Goal: Task Accomplishment & Management: Complete application form

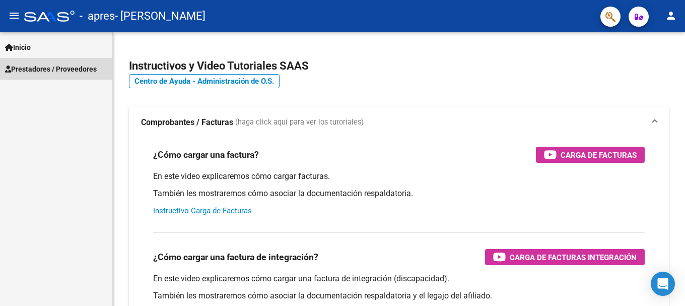
click at [49, 69] on span "Prestadores / Proveedores" at bounding box center [51, 68] width 92 height 11
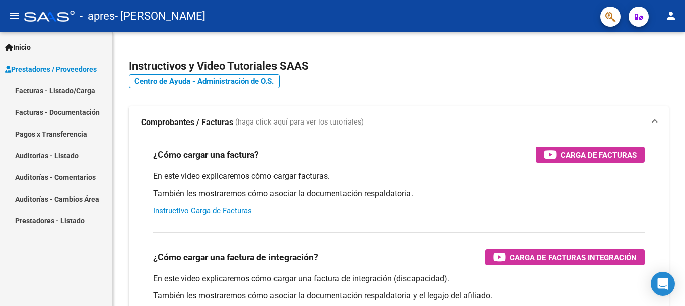
click at [52, 89] on link "Facturas - Listado/Carga" at bounding box center [56, 91] width 112 height 22
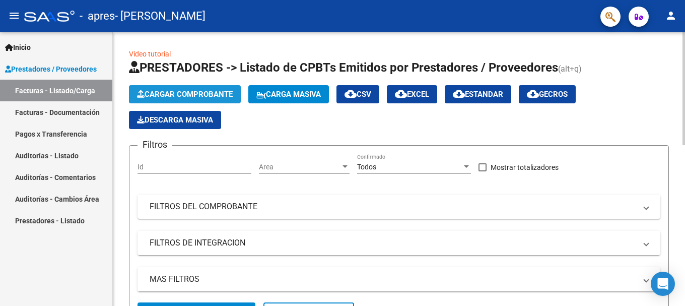
click at [226, 89] on button "Cargar Comprobante" at bounding box center [185, 94] width 112 height 18
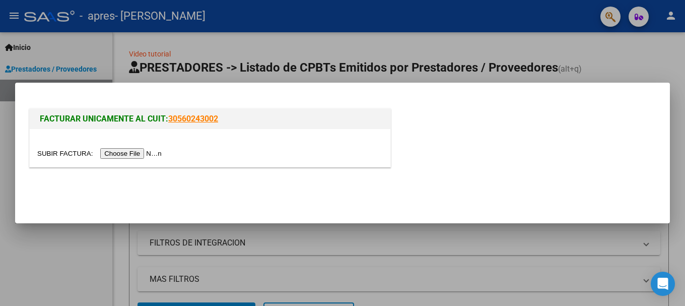
click at [129, 157] on input "file" at bounding box center [100, 153] width 127 height 11
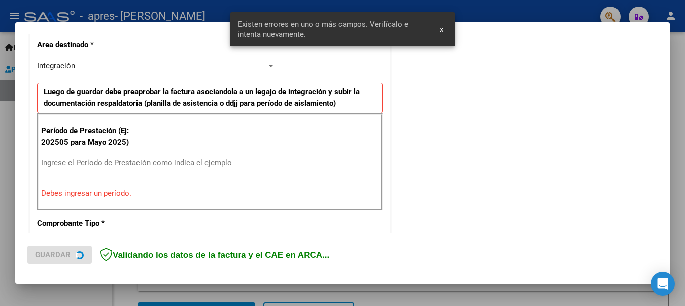
scroll to position [251, 0]
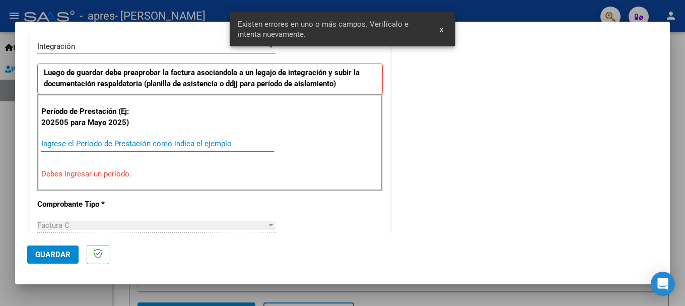
click at [127, 141] on input "Ingrese el Período de Prestación como indica el ejemplo" at bounding box center [157, 143] width 233 height 9
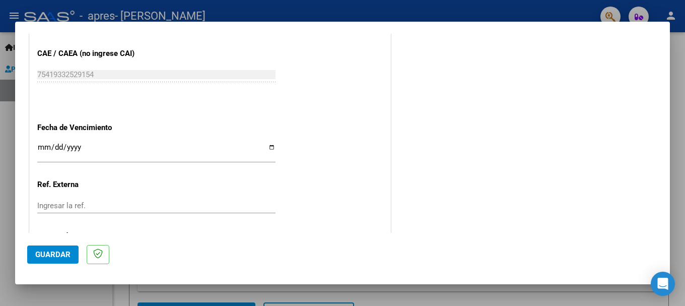
scroll to position [654, 0]
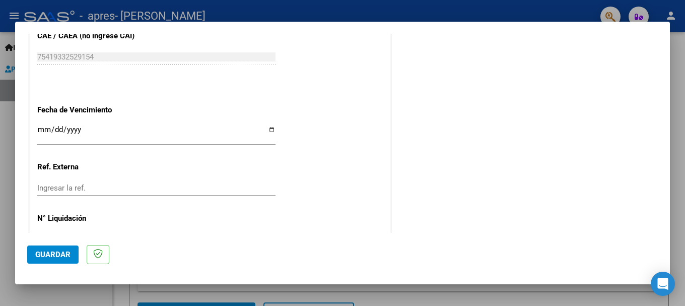
type input "202509"
click at [60, 134] on input "Ingresar la fecha" at bounding box center [156, 133] width 238 height 16
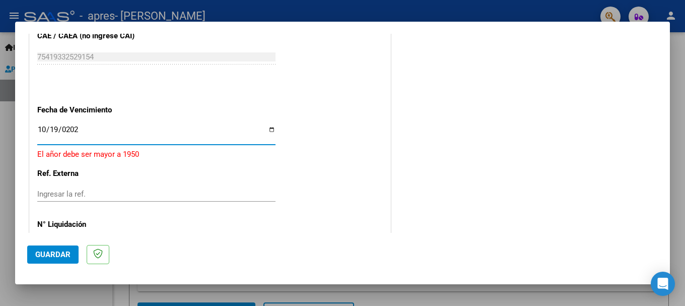
type input "[DATE]"
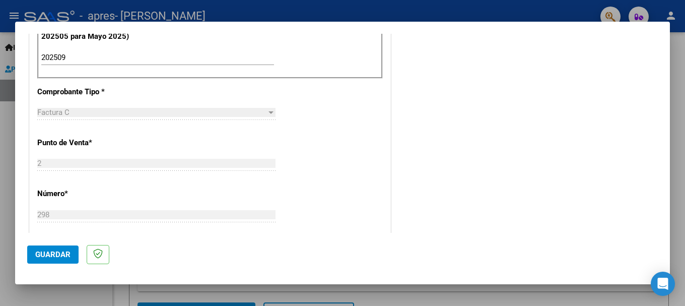
scroll to position [285, 0]
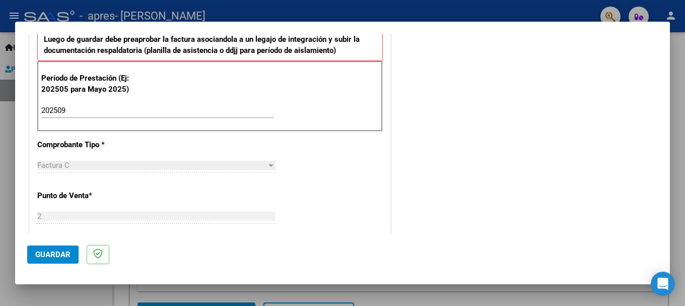
click at [37, 254] on span "Guardar" at bounding box center [52, 254] width 35 height 9
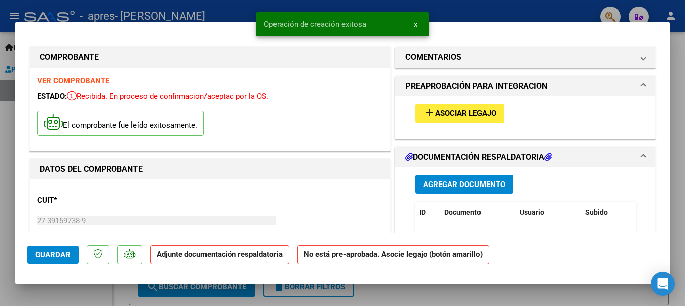
click at [475, 114] on span "Asociar Legajo" at bounding box center [465, 113] width 61 height 9
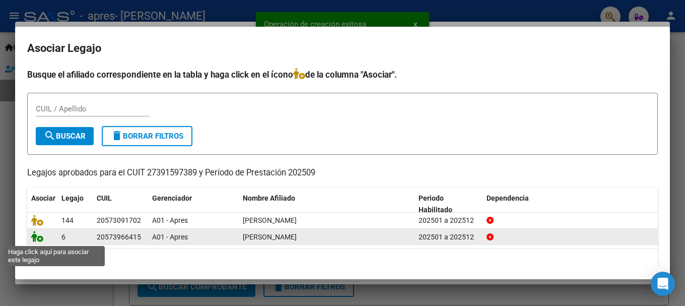
click at [39, 240] on icon at bounding box center [37, 236] width 12 height 11
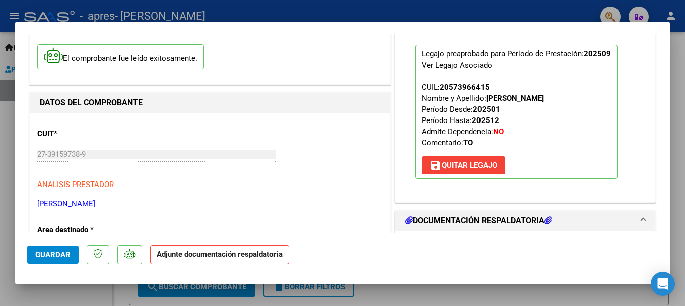
scroll to position [151, 0]
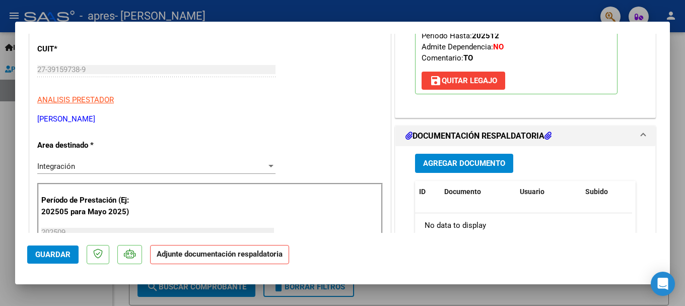
click at [231, 258] on strong "Adjunte documentación respaldatoria" at bounding box center [220, 253] width 126 height 9
click at [450, 158] on span "Agregar Documento" at bounding box center [464, 162] width 82 height 9
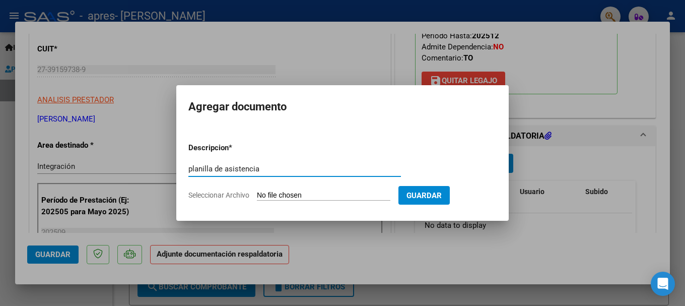
type input "planilla de asistencia"
click at [287, 195] on input "Seleccionar Archivo" at bounding box center [323, 196] width 133 height 10
type input "C:\fakepath\asistencia septiembre [PERSON_NAME].pdf"
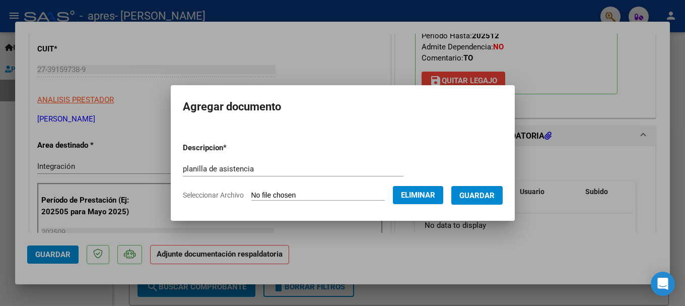
click at [493, 194] on span "Guardar" at bounding box center [476, 195] width 35 height 9
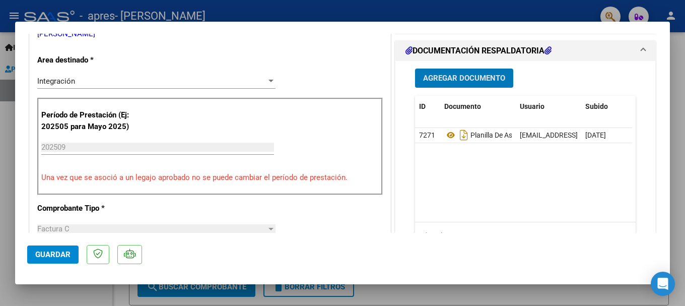
scroll to position [252, 0]
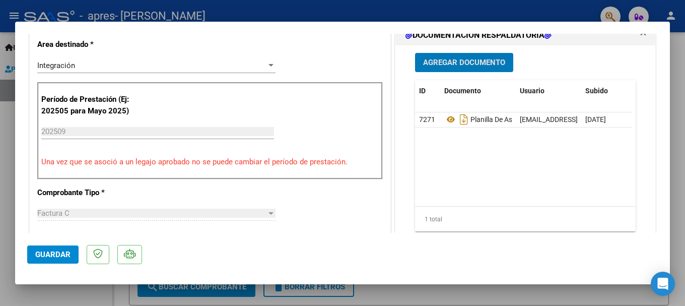
click at [64, 250] on span "Guardar" at bounding box center [52, 254] width 35 height 9
